Goal: Task Accomplishment & Management: Use online tool/utility

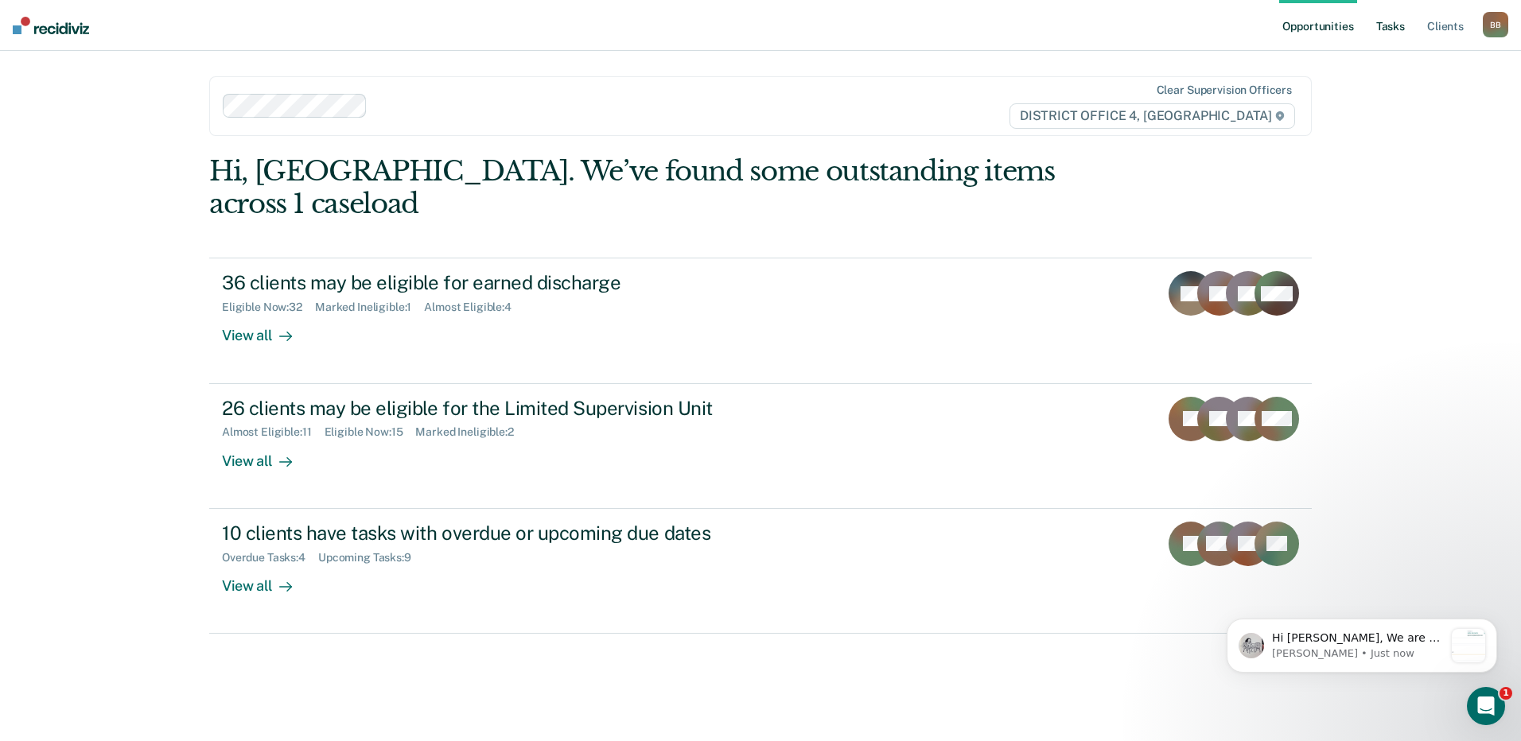
click at [1396, 29] on link "Tasks" at bounding box center [1390, 25] width 35 height 51
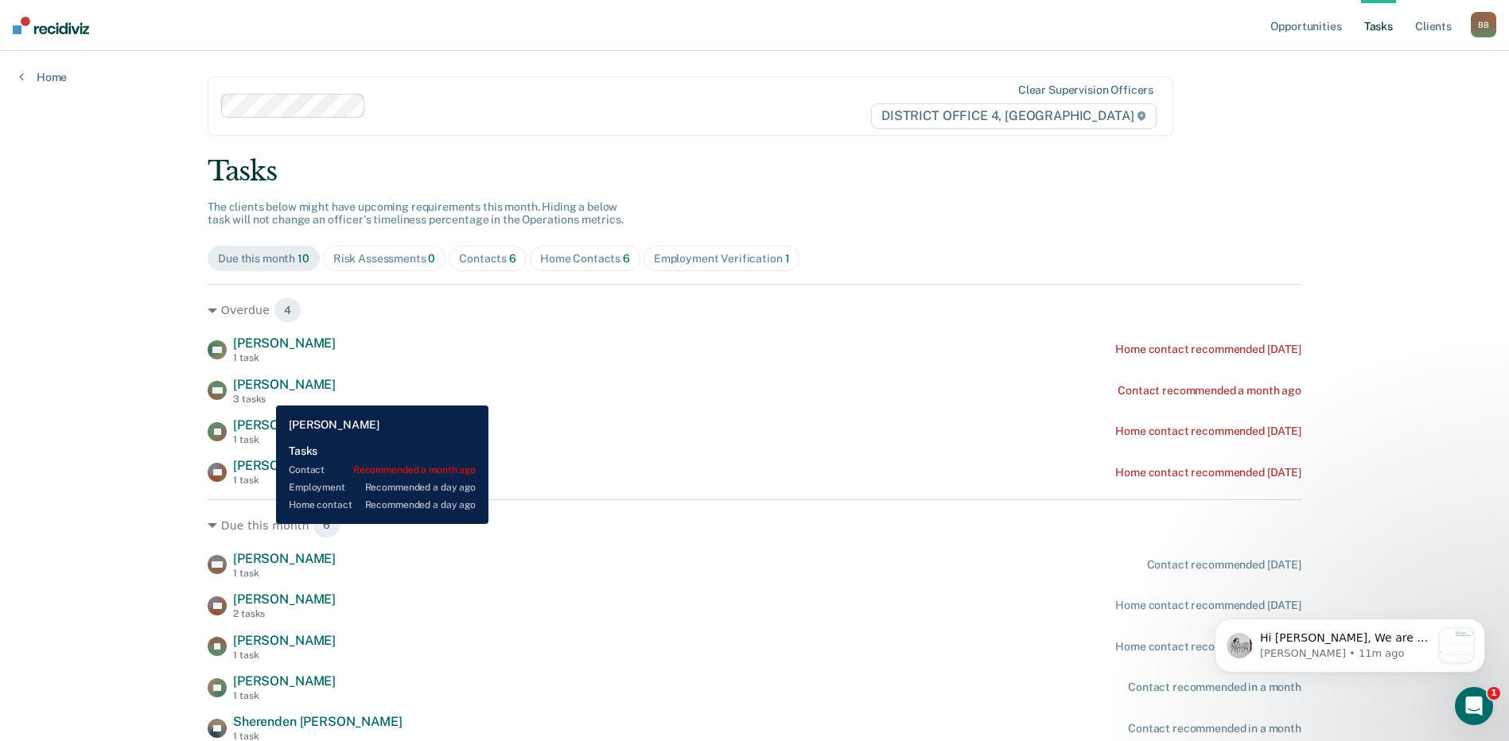
click at [264, 394] on div "3 tasks" at bounding box center [284, 399] width 103 height 11
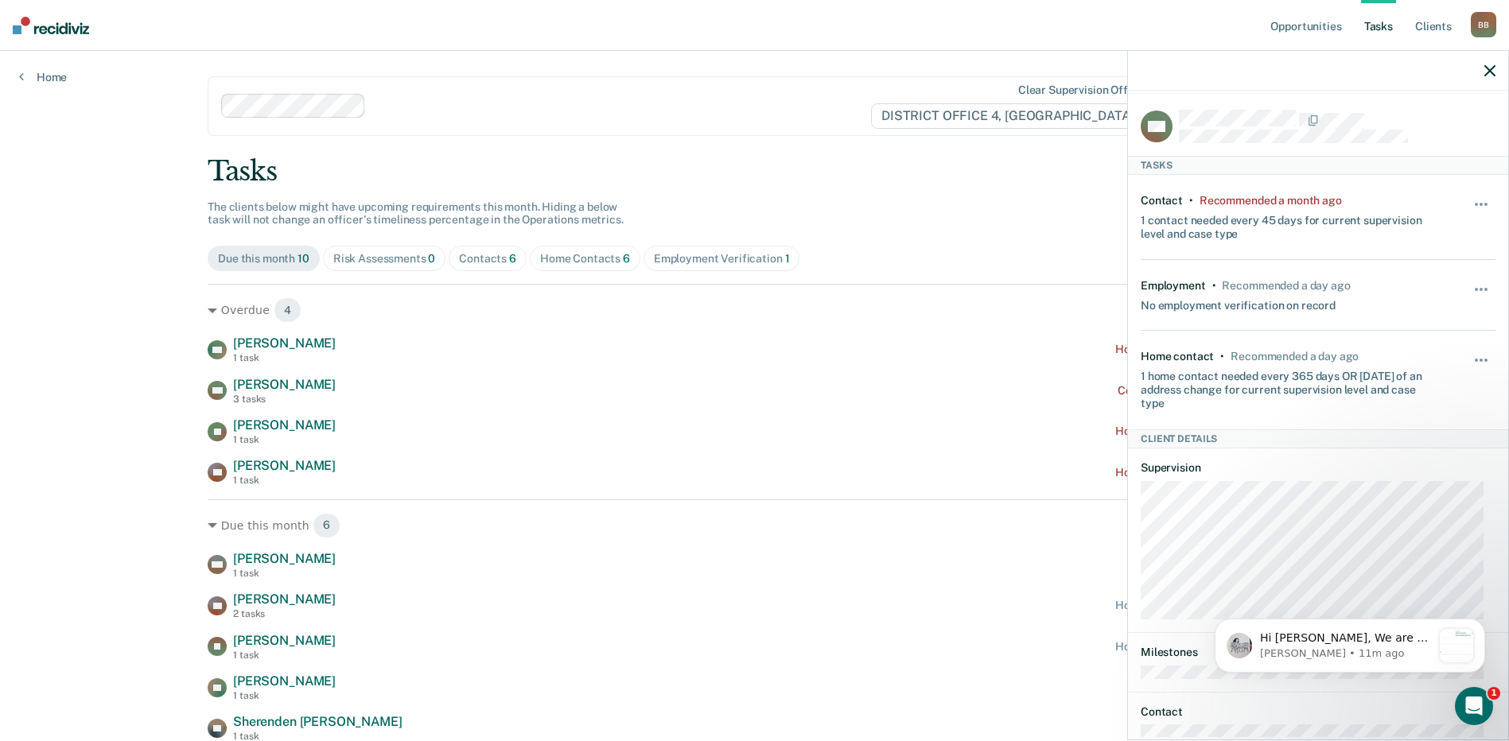
click at [842, 165] on div "Tasks" at bounding box center [755, 171] width 1094 height 33
click at [1490, 72] on icon "button" at bounding box center [1490, 70] width 11 height 11
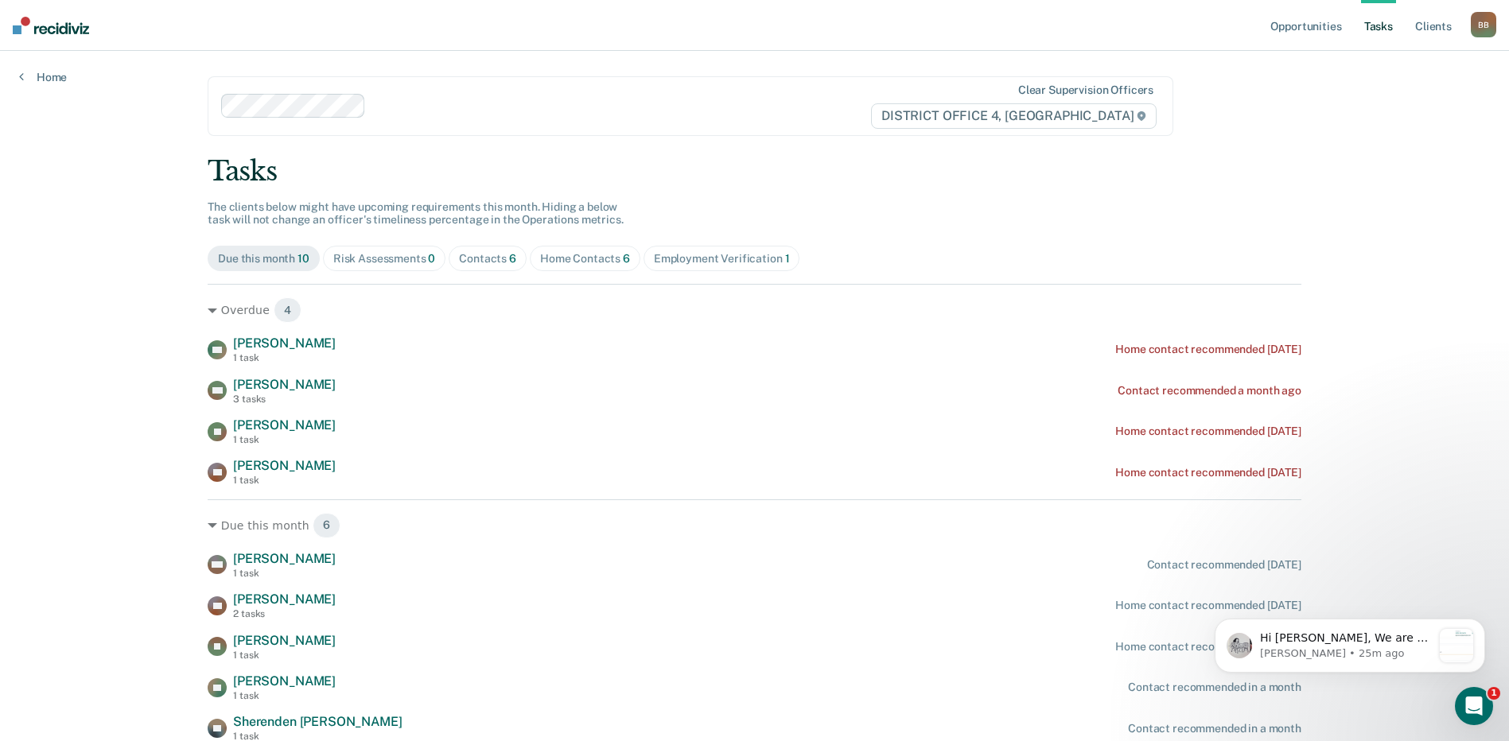
click at [582, 259] on div "Home Contacts 6" at bounding box center [585, 259] width 90 height 14
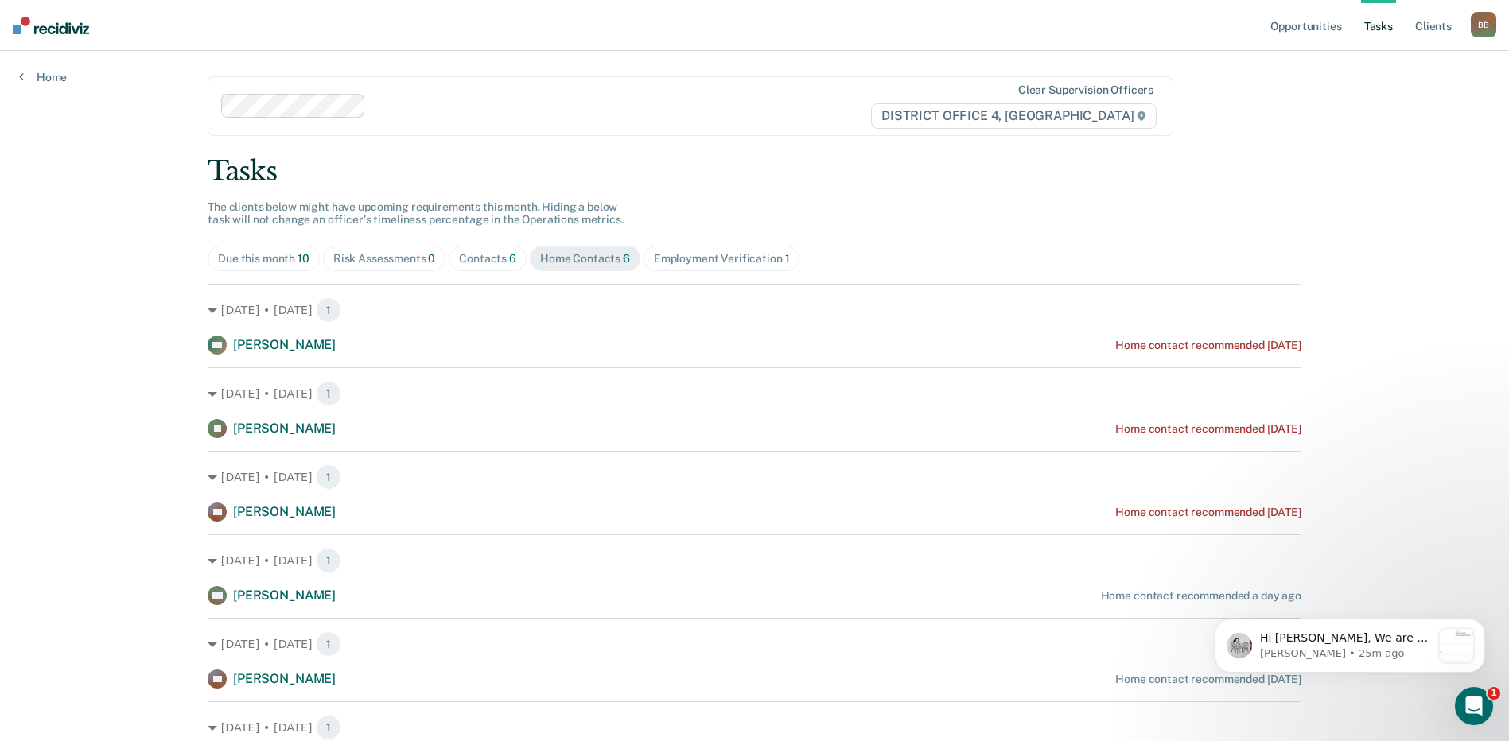
click at [263, 263] on div "Due this month 10" at bounding box center [263, 259] width 91 height 14
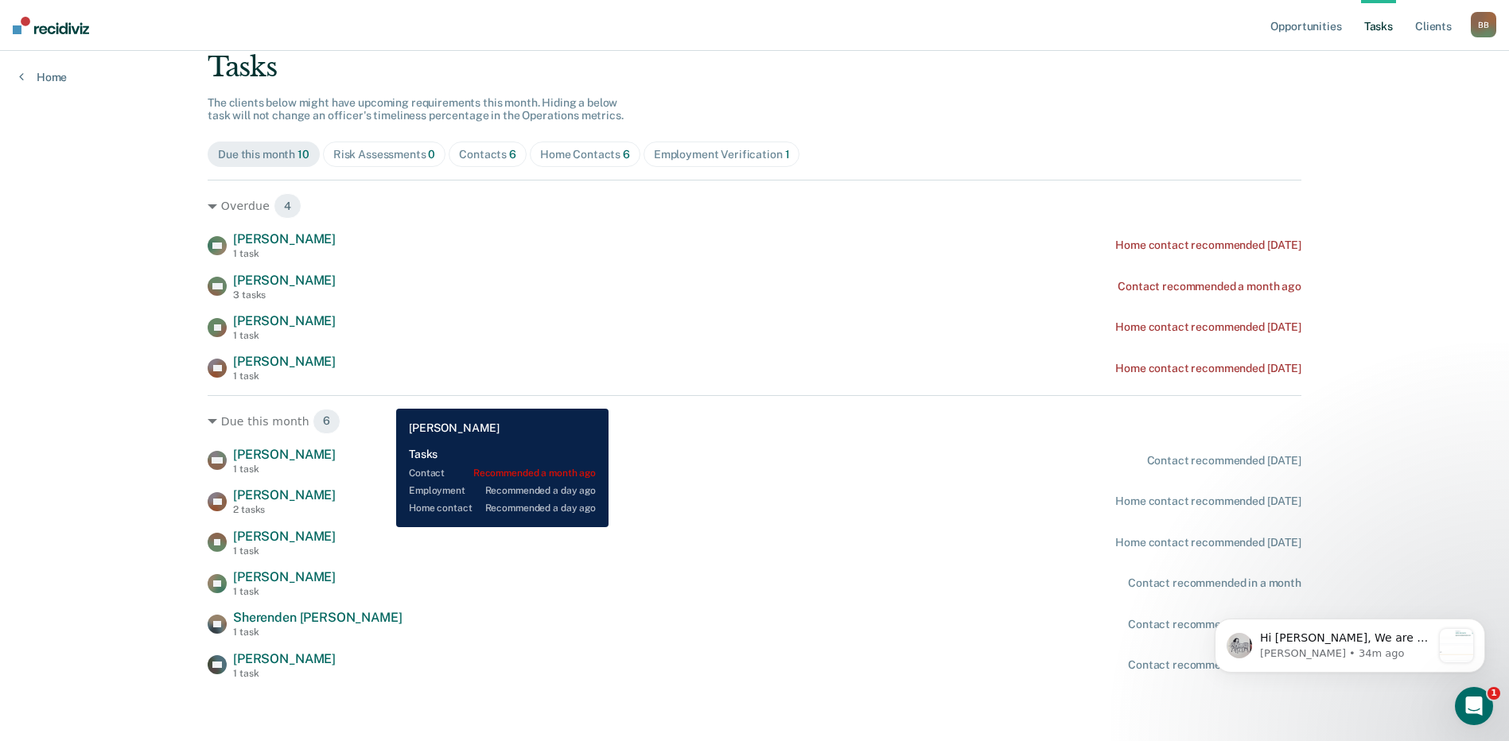
scroll to position [106, 0]
